Goal: Task Accomplishment & Management: Complete application form

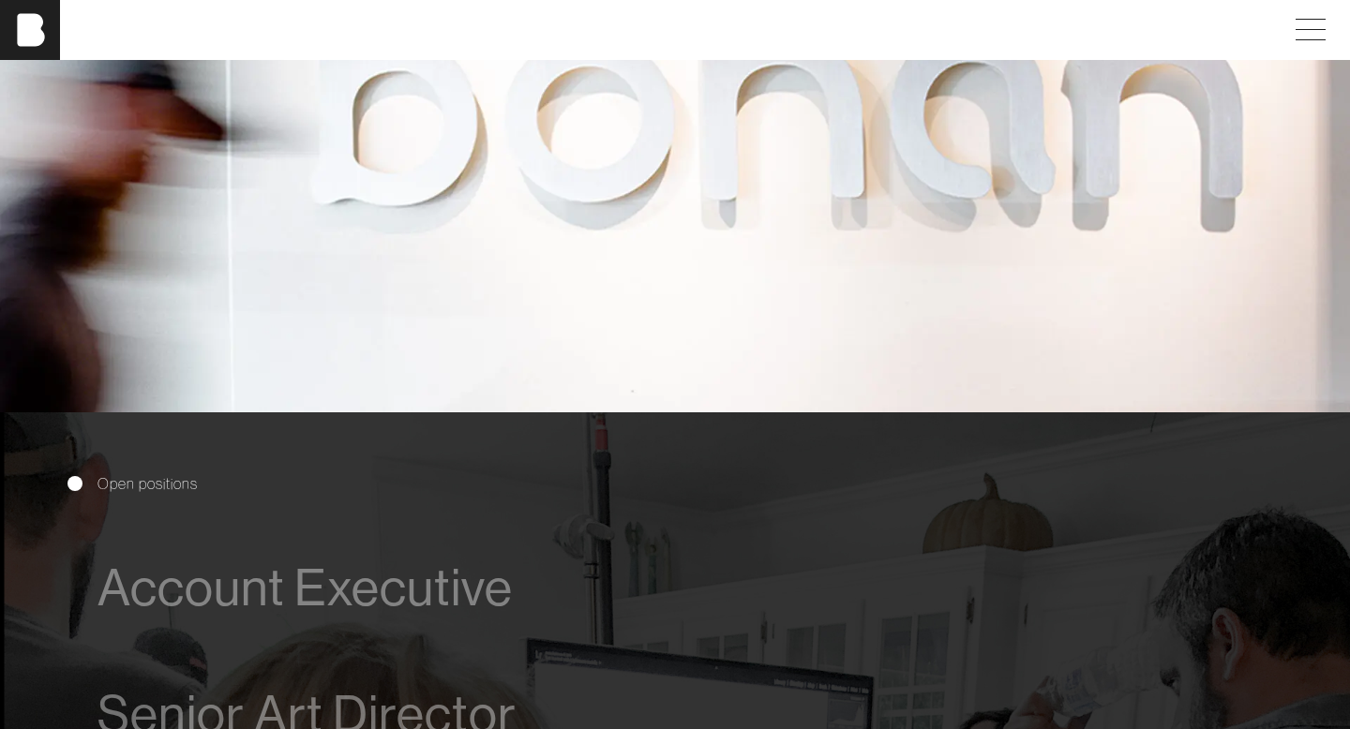
scroll to position [1044, 0]
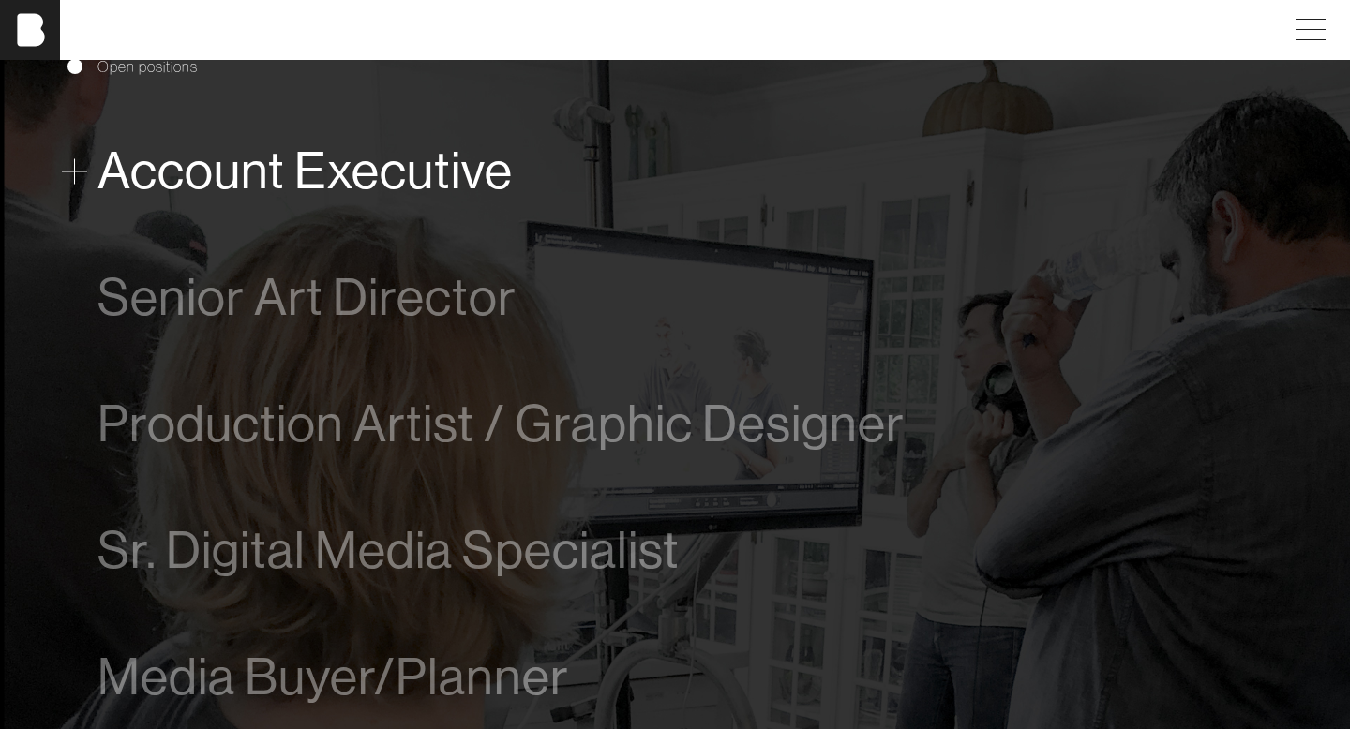
click at [349, 175] on span "Account Executive" at bounding box center [305, 171] width 415 height 57
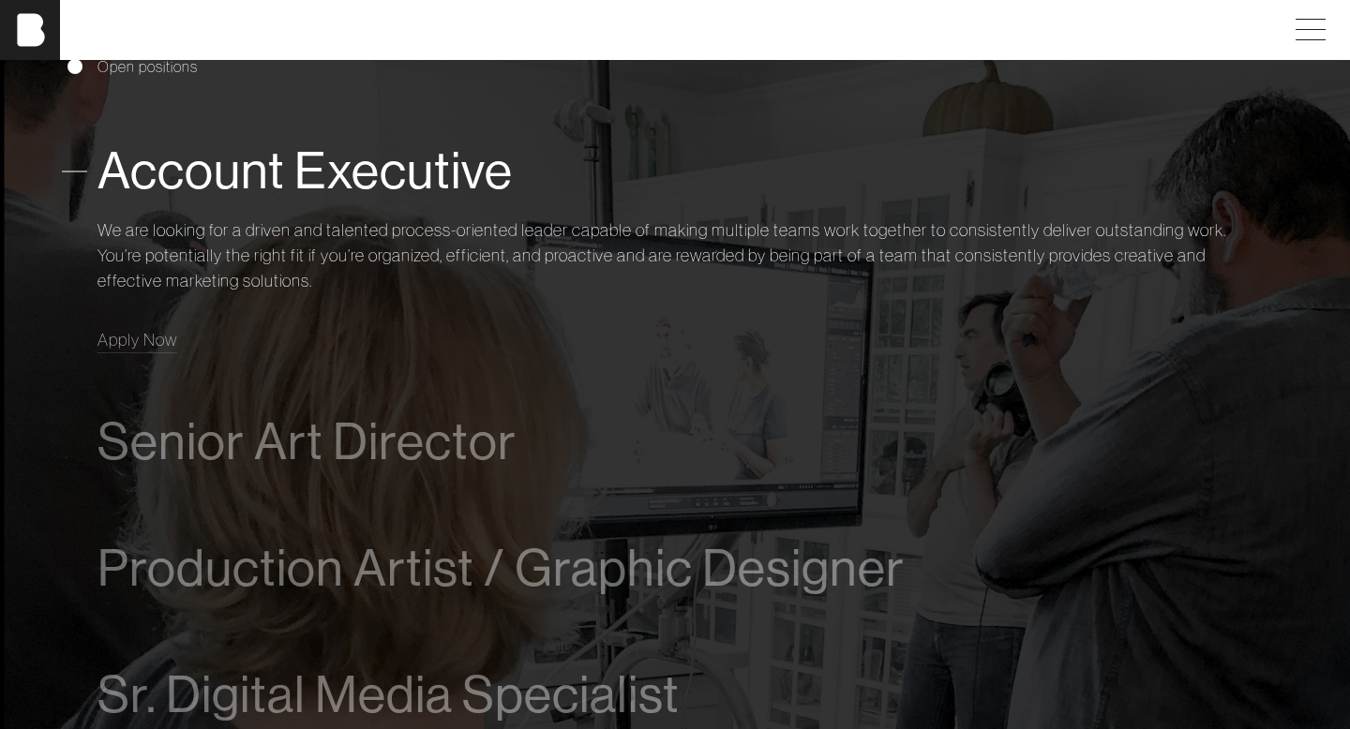
scroll to position [1079, 0]
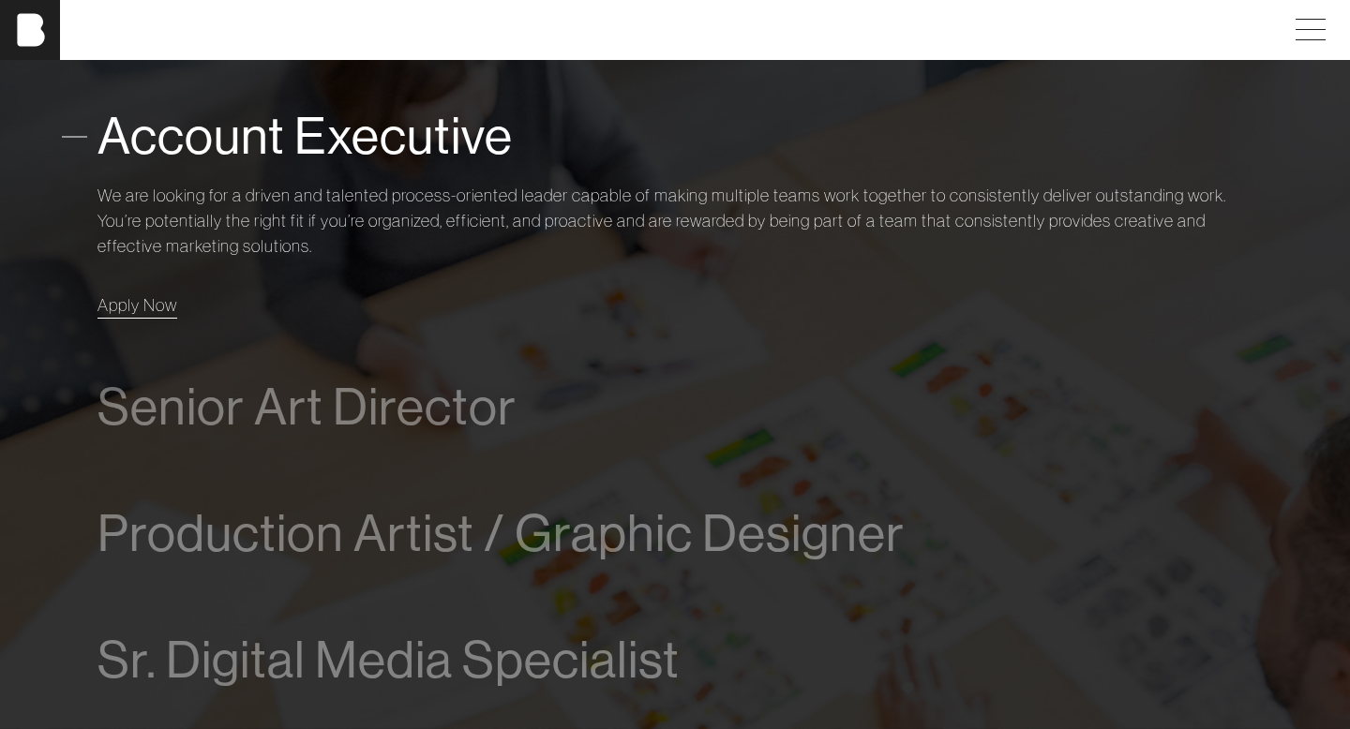
click at [128, 309] on span "Apply Now" at bounding box center [138, 305] width 80 height 22
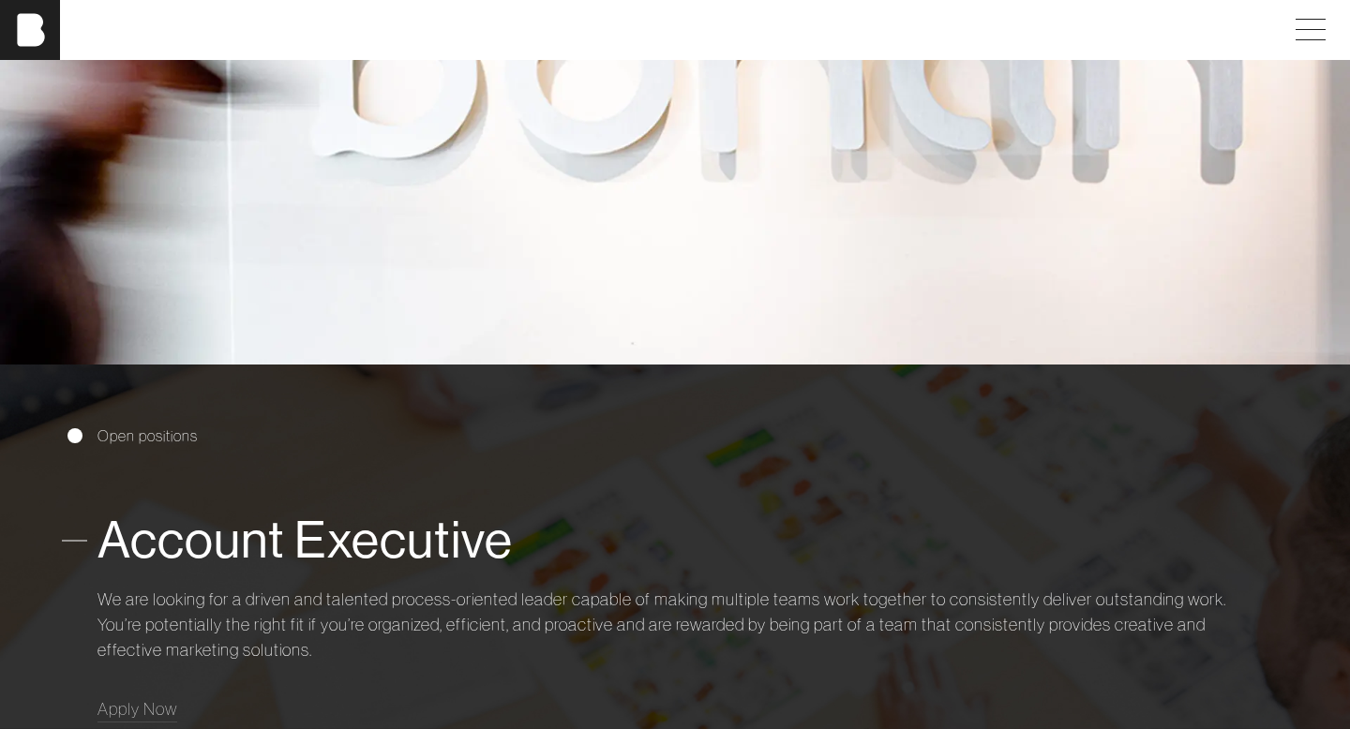
scroll to position [679, 0]
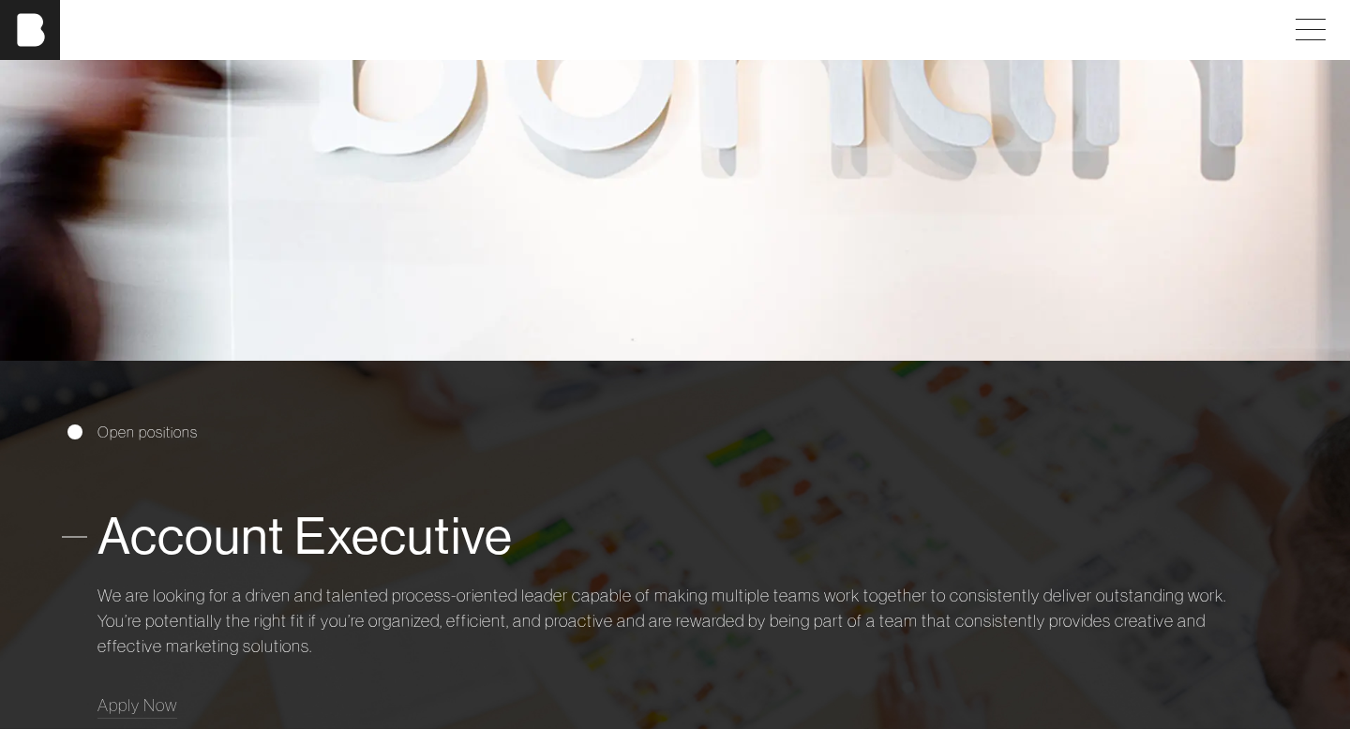
click at [189, 542] on span "Account Executive" at bounding box center [305, 536] width 415 height 57
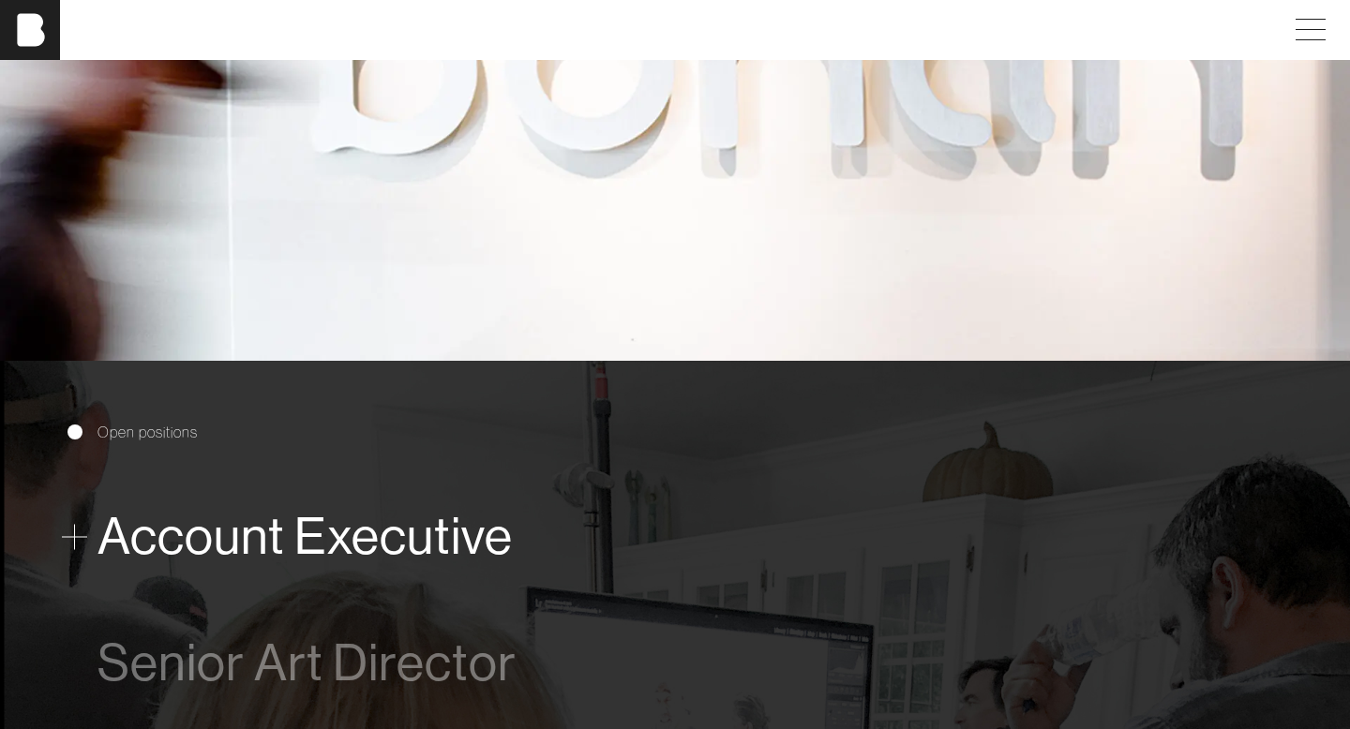
click at [189, 542] on span "Account Executive" at bounding box center [305, 536] width 415 height 57
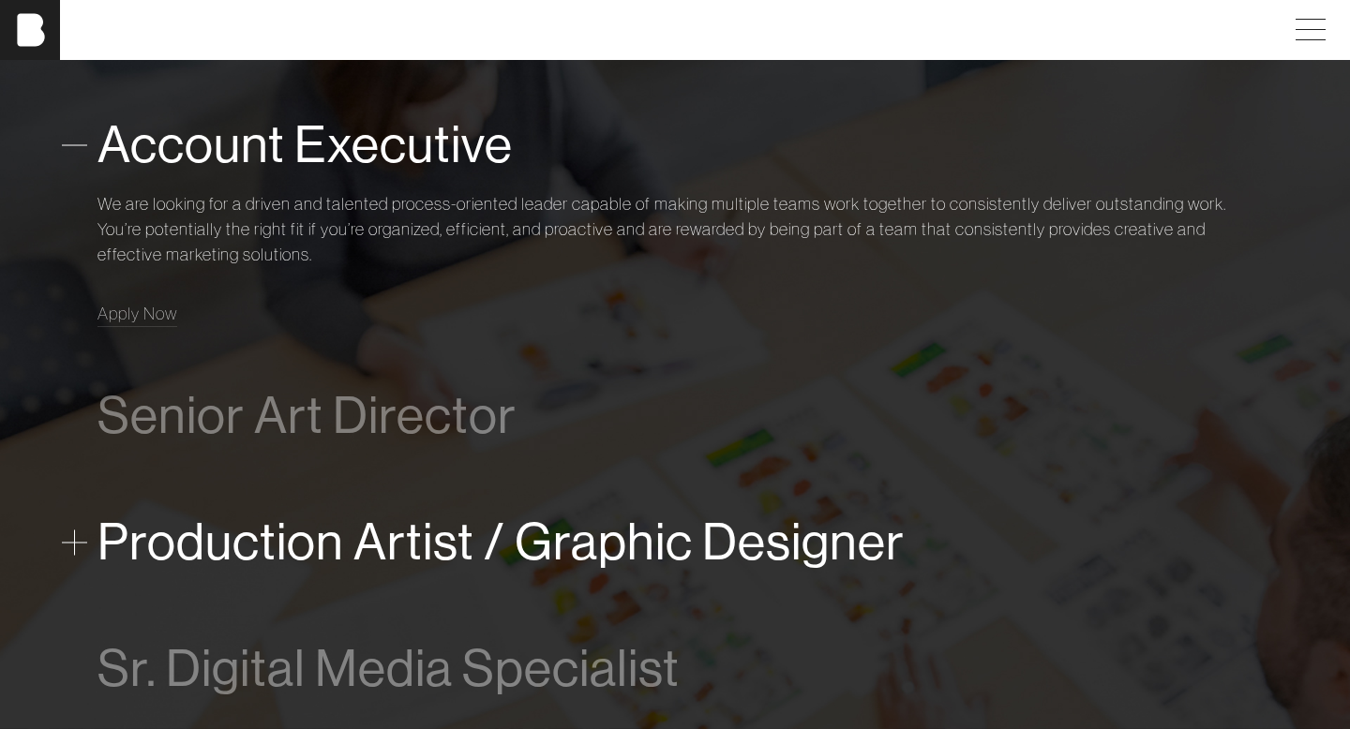
scroll to position [1080, 0]
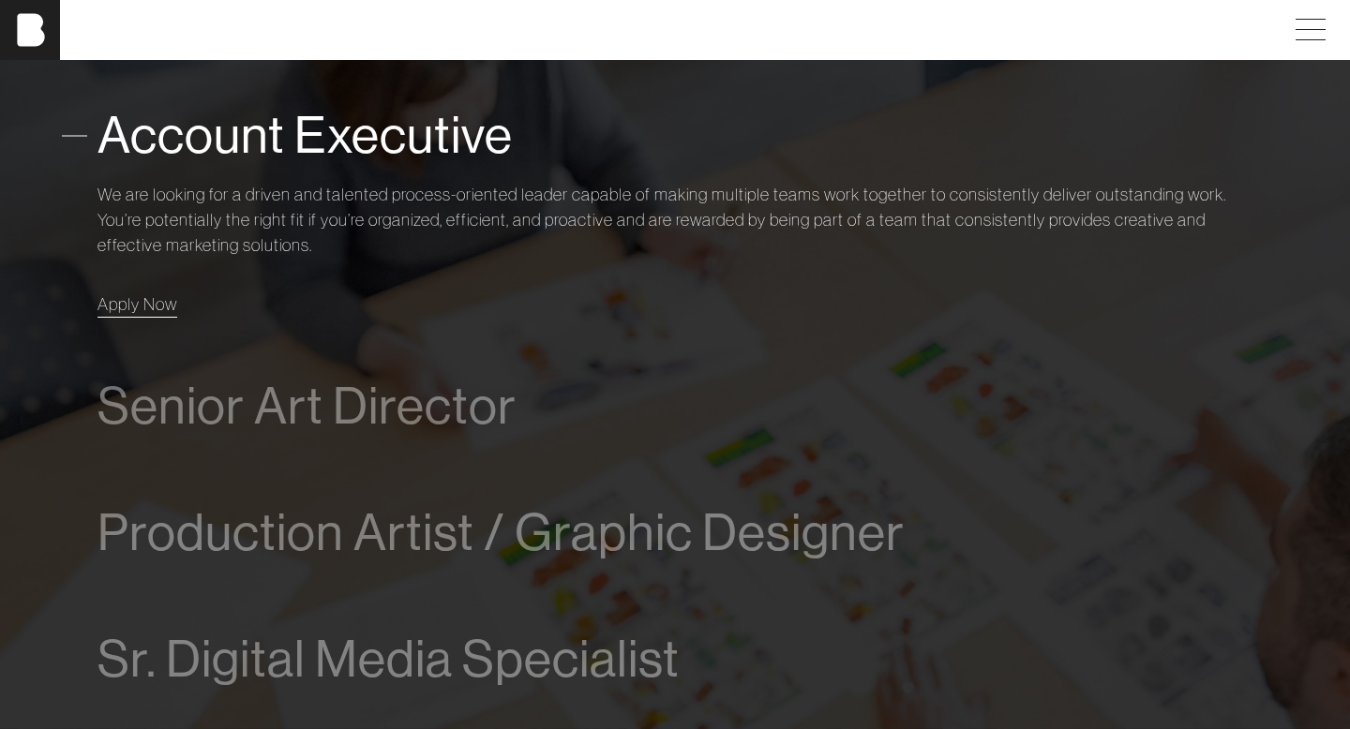
click at [159, 305] on span "Apply Now" at bounding box center [138, 304] width 80 height 22
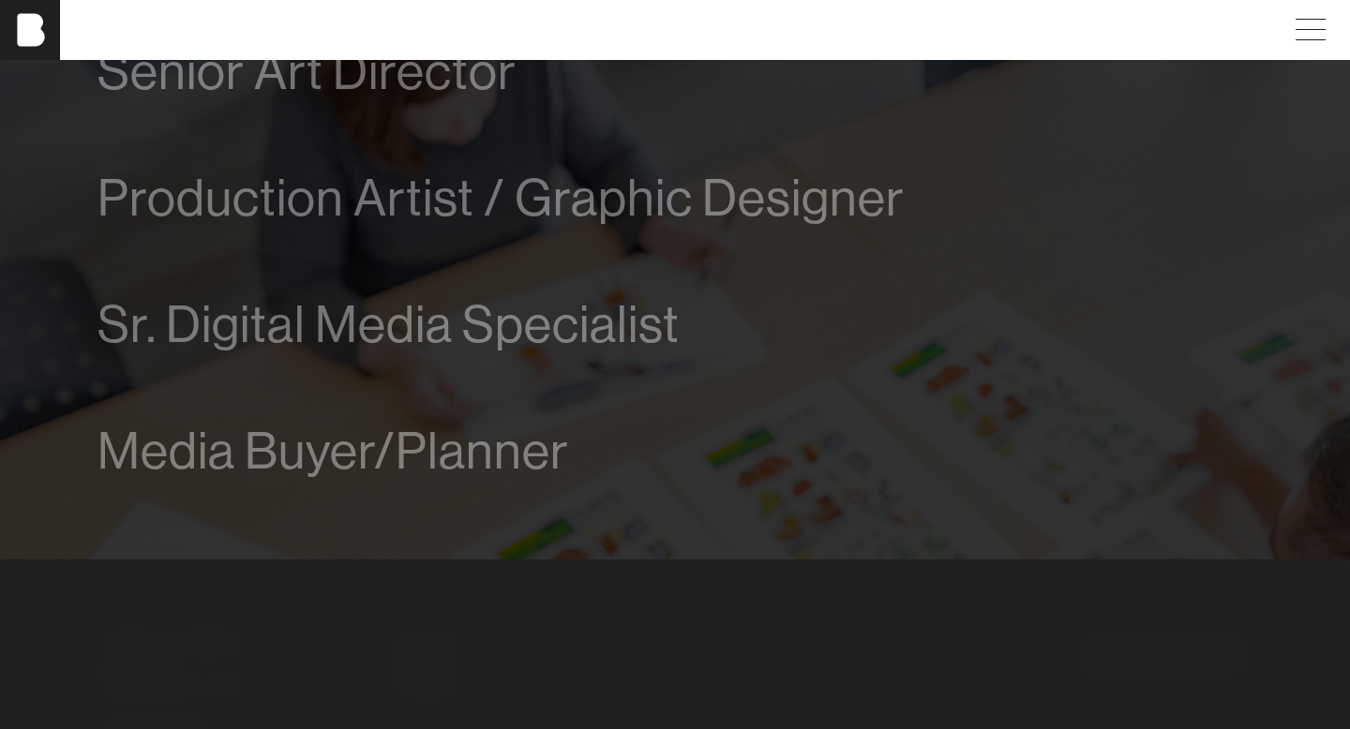
scroll to position [1550, 0]
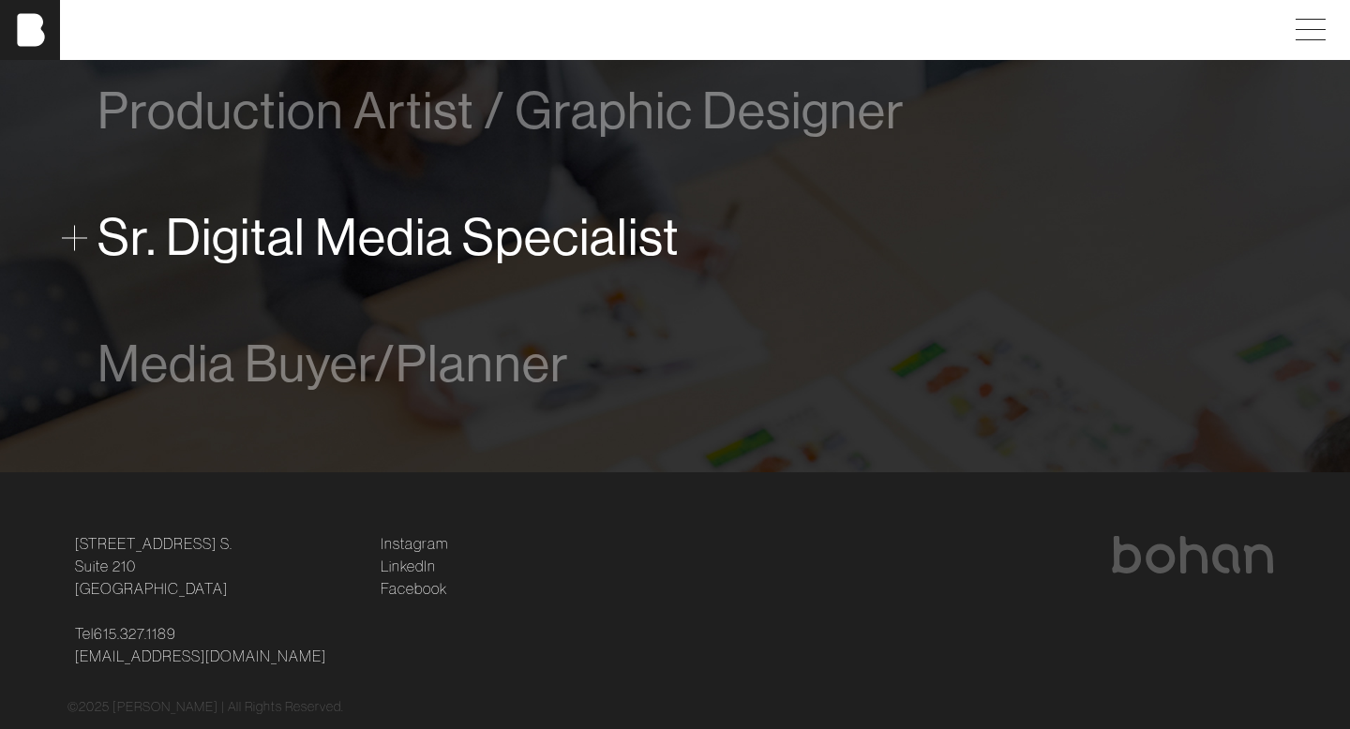
click at [368, 234] on span "Sr. Digital Media Specialist" at bounding box center [389, 237] width 582 height 57
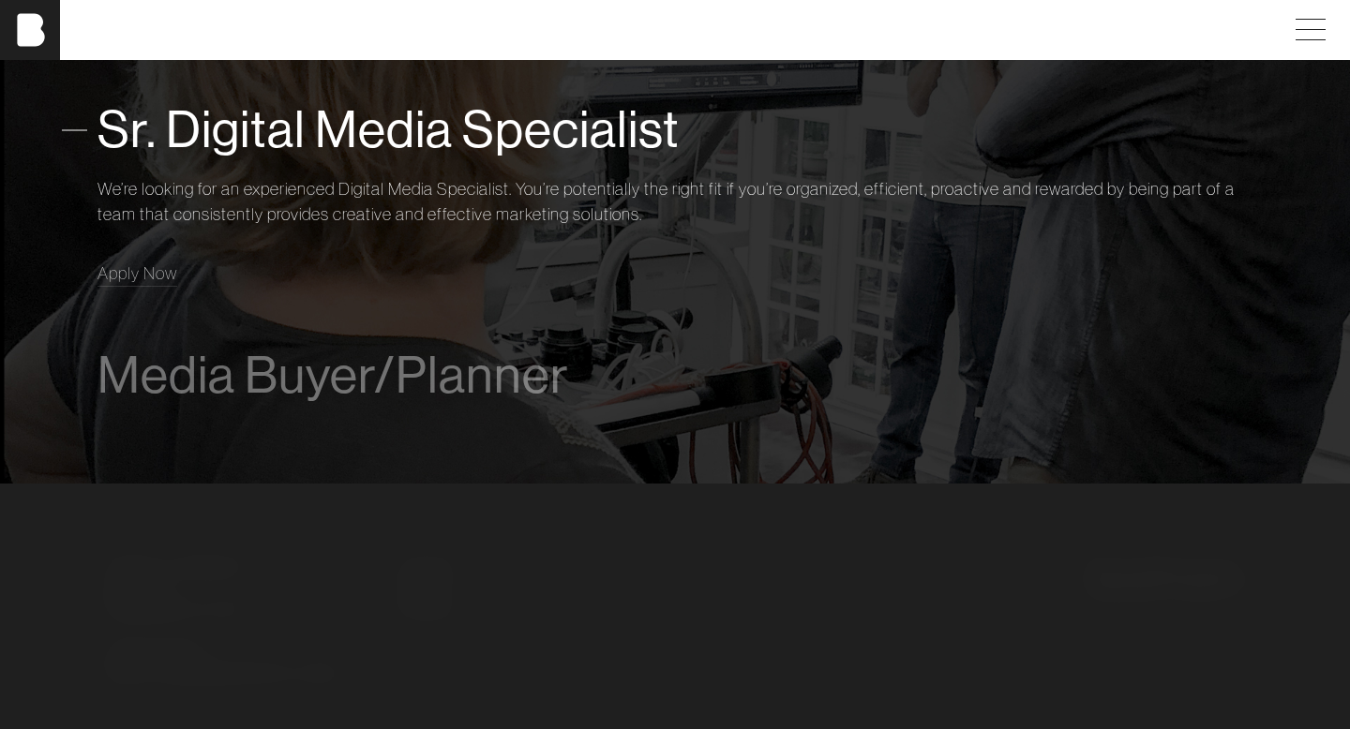
scroll to position [1321, 0]
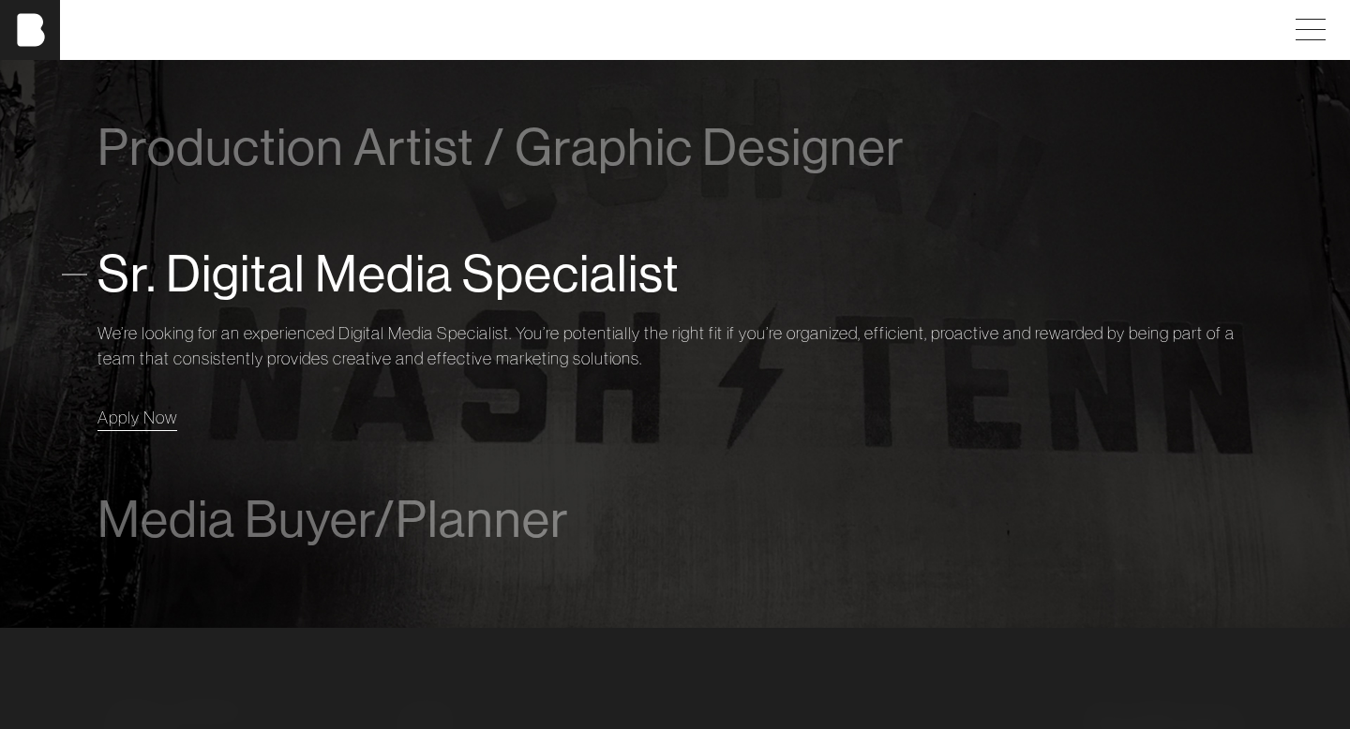
click at [157, 411] on span "Apply Now" at bounding box center [138, 418] width 80 height 22
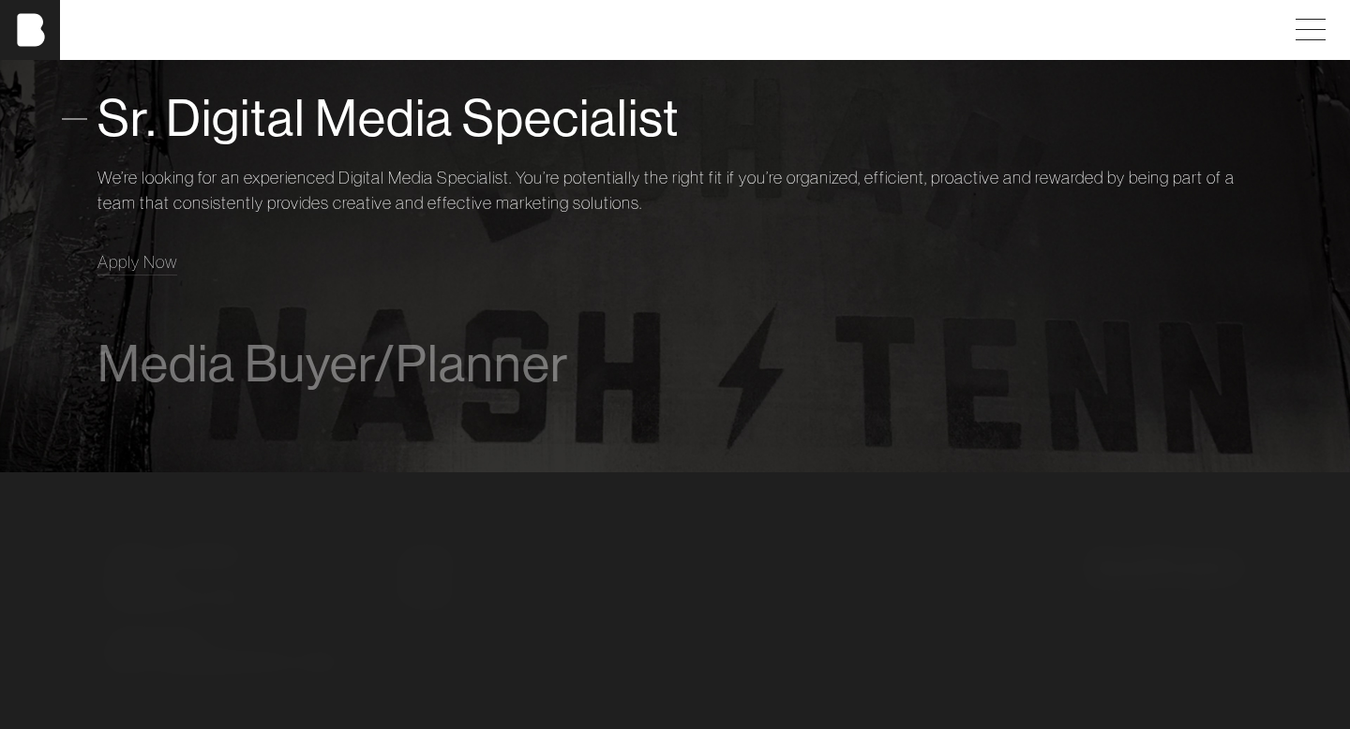
scroll to position [1524, 0]
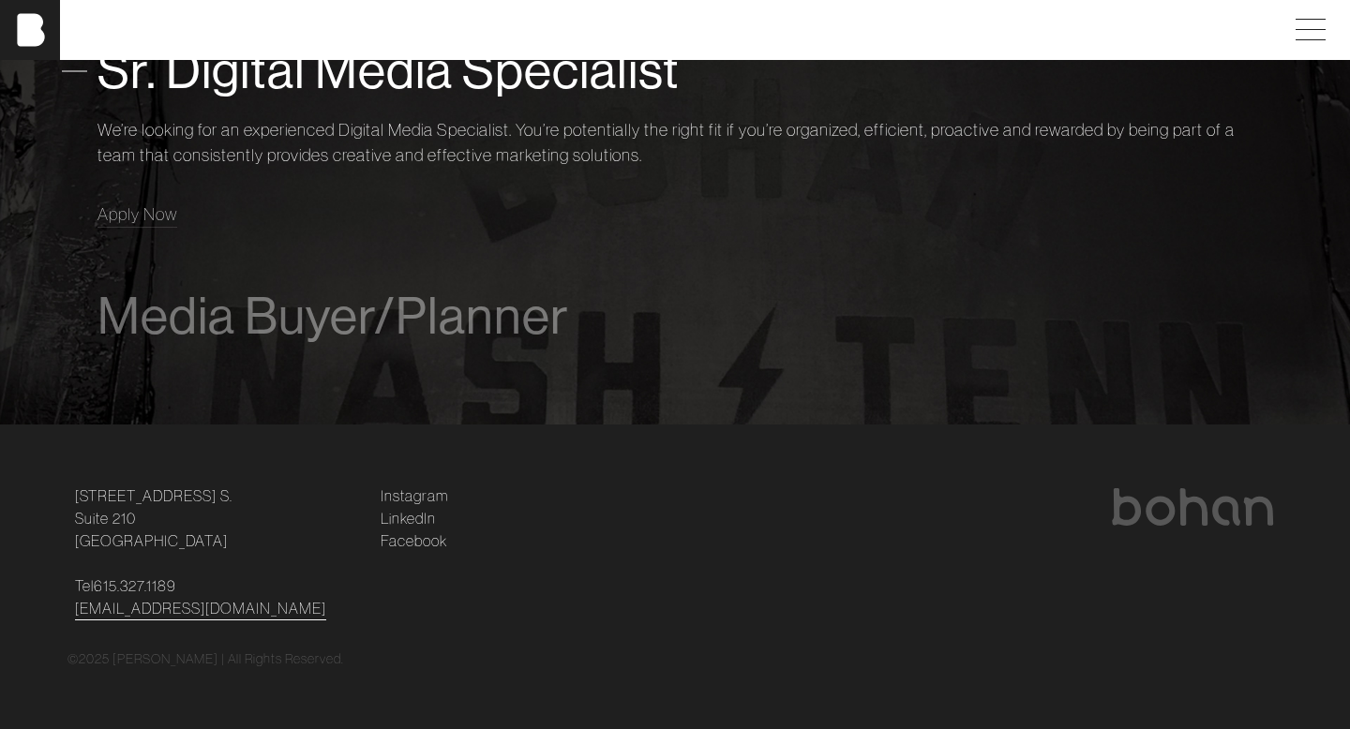
click at [174, 611] on link "[EMAIL_ADDRESS][DOMAIN_NAME]" at bounding box center [200, 608] width 251 height 23
click at [403, 522] on link "LinkedIn" at bounding box center [408, 518] width 55 height 23
